Goal: Navigation & Orientation: Find specific page/section

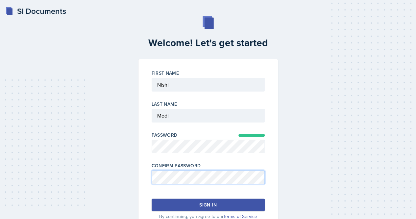
scroll to position [26, 0]
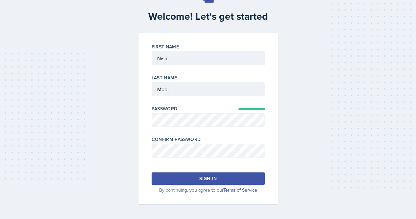
click at [195, 179] on button "Sign in" at bounding box center [208, 178] width 113 height 12
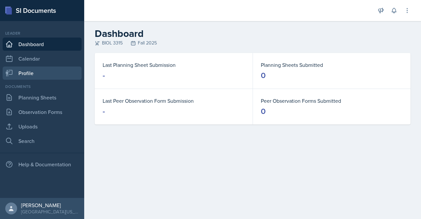
click at [61, 75] on link "Profile" at bounding box center [42, 72] width 79 height 13
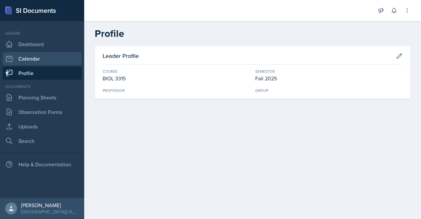
click at [60, 55] on link "Calendar" at bounding box center [42, 58] width 79 height 13
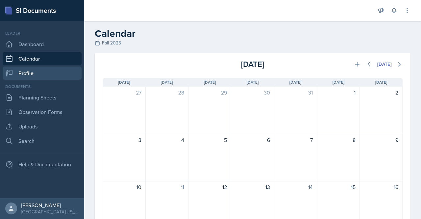
click at [46, 73] on link "Profile" at bounding box center [42, 72] width 79 height 13
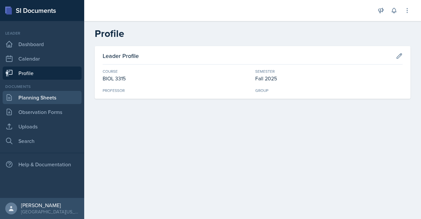
click at [40, 92] on link "Planning Sheets" at bounding box center [42, 97] width 79 height 13
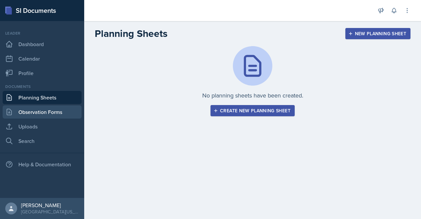
click at [39, 113] on link "Observation Forms" at bounding box center [42, 111] width 79 height 13
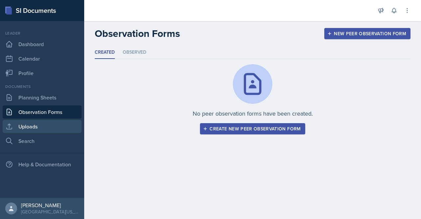
click at [39, 127] on link "Uploads" at bounding box center [42, 126] width 79 height 13
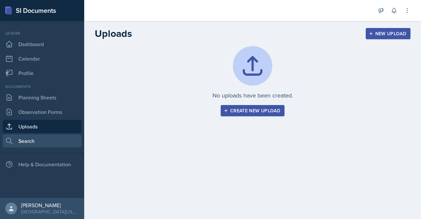
click at [39, 140] on link "Search" at bounding box center [42, 140] width 79 height 13
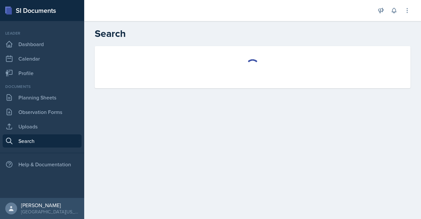
select select "all"
select select "1"
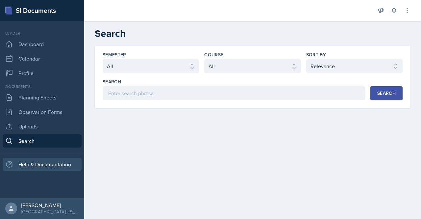
click at [50, 167] on div "Help & Documentation" at bounding box center [42, 164] width 79 height 13
click at [408, 10] on icon at bounding box center [407, 10] width 7 height 7
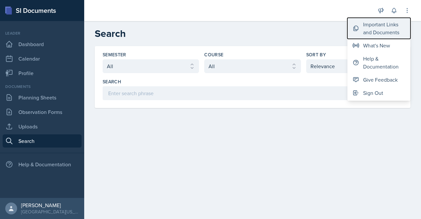
click at [381, 23] on div "Important Links and Documents" at bounding box center [384, 28] width 42 height 16
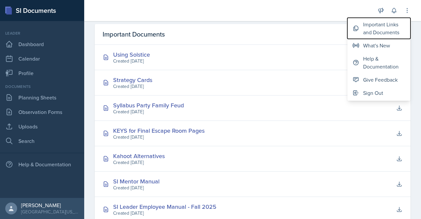
scroll to position [217, 0]
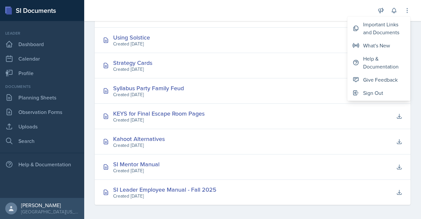
click at [89, 157] on div "Important Links Using Solstice Created [DATE] Using Solstice Created [DATE] Men…" at bounding box center [252, 24] width 337 height 391
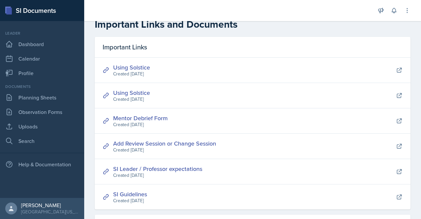
scroll to position [7, 0]
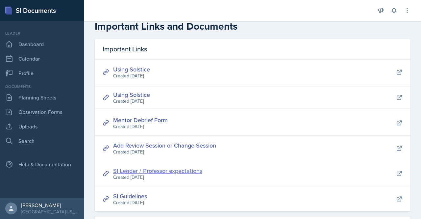
click at [155, 172] on link "SI Leader / Professor expectations" at bounding box center [157, 170] width 89 height 8
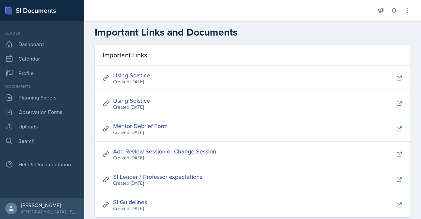
scroll to position [0, 0]
